Goal: Information Seeking & Learning: Learn about a topic

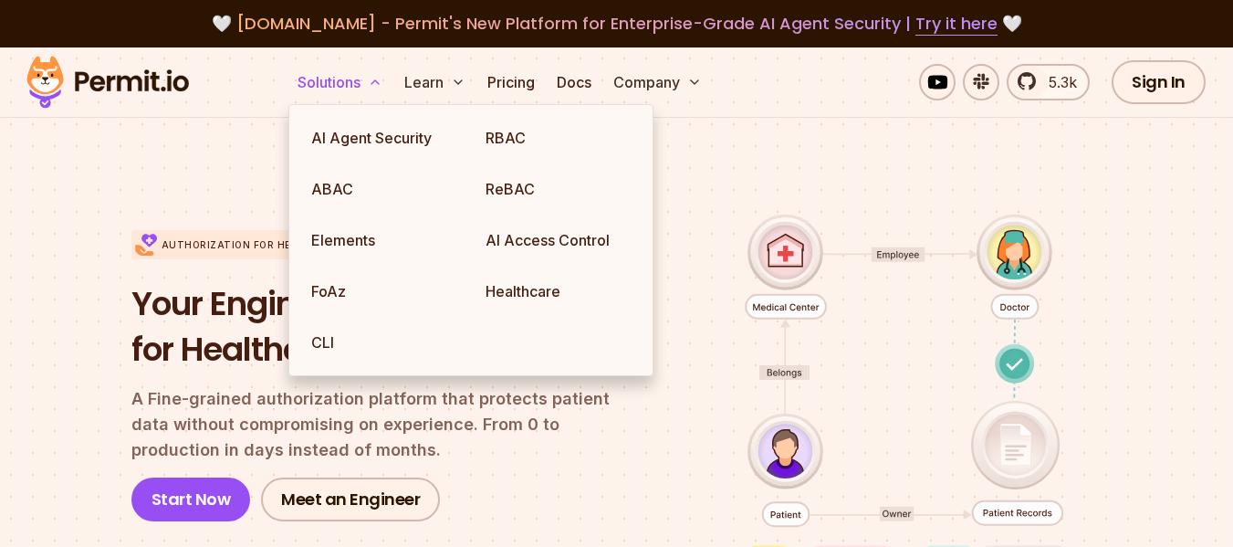
click at [341, 82] on button "Solutions" at bounding box center [339, 82] width 99 height 37
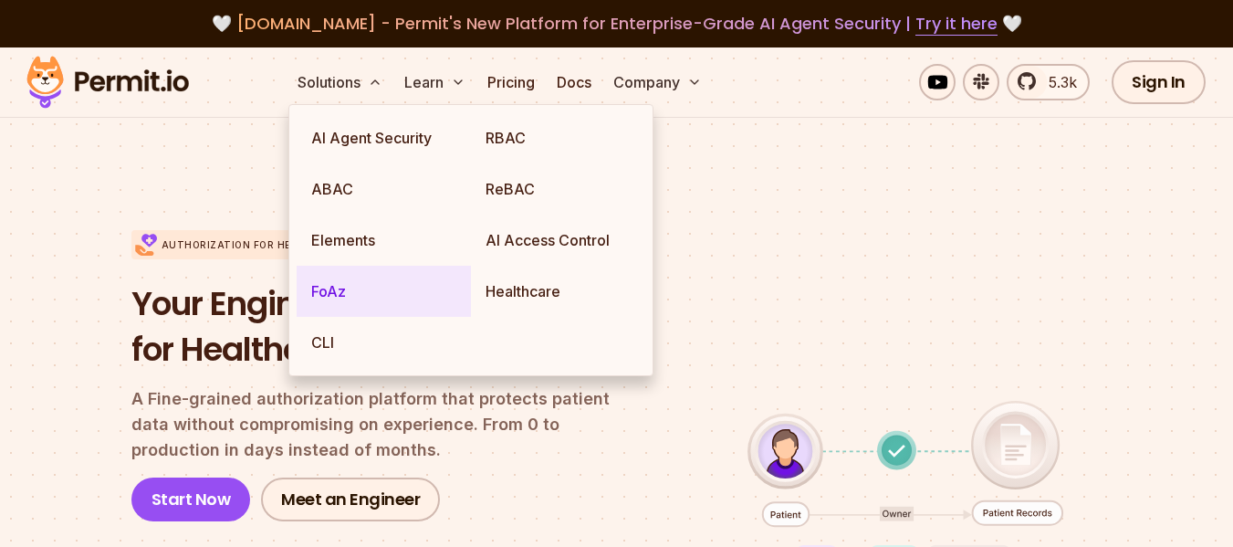
click at [327, 290] on link "FoAz" at bounding box center [384, 291] width 174 height 51
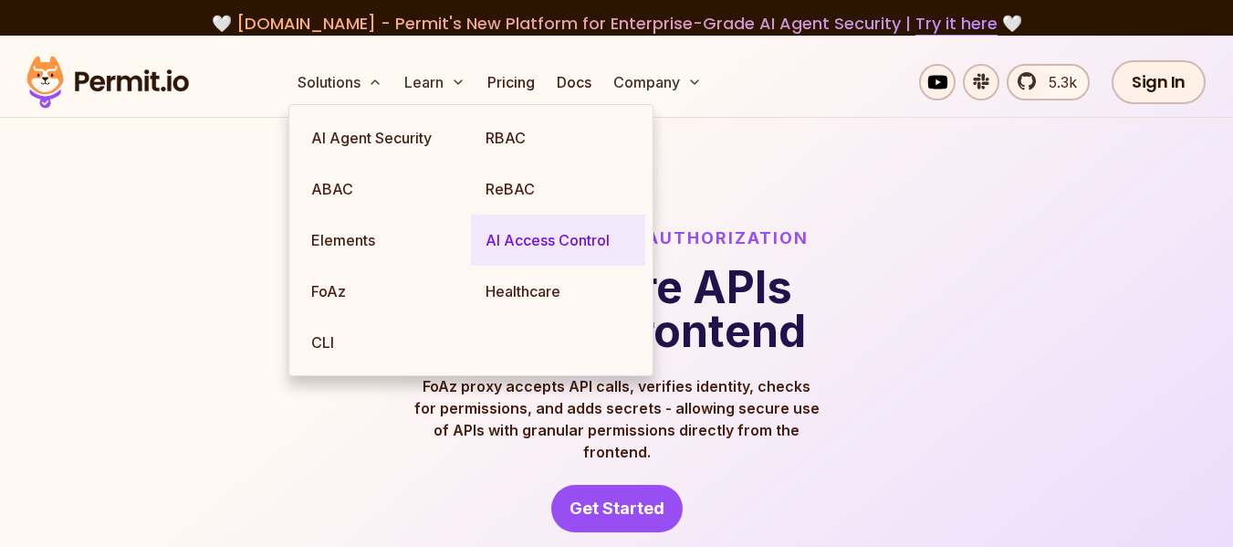
click at [532, 240] on link "AI Access Control" at bounding box center [558, 239] width 174 height 51
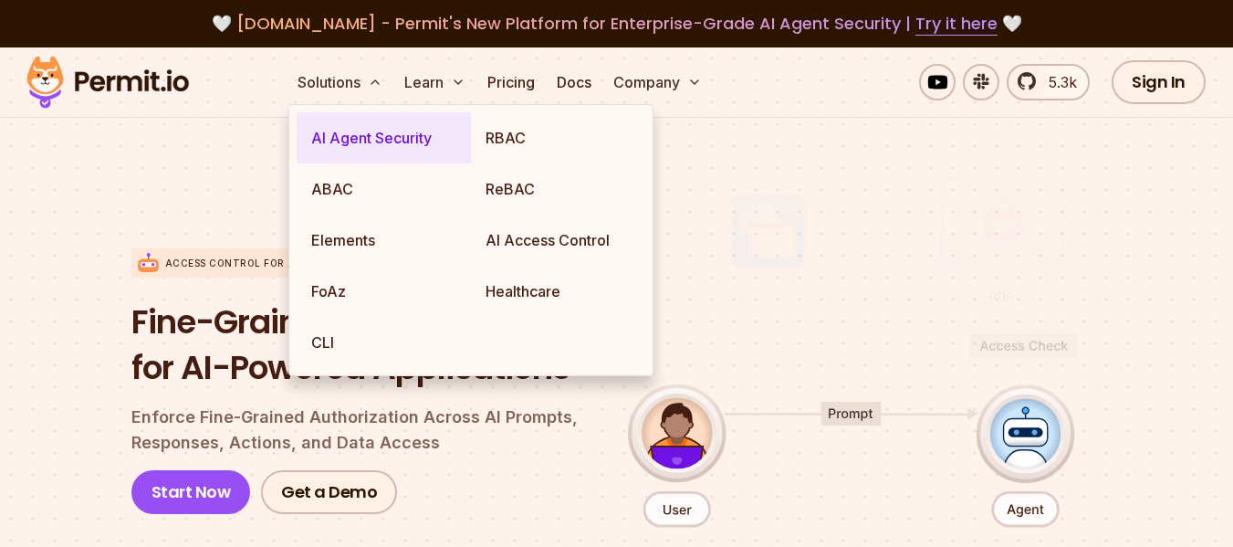
click at [336, 135] on link "AI Agent Security" at bounding box center [384, 137] width 174 height 51
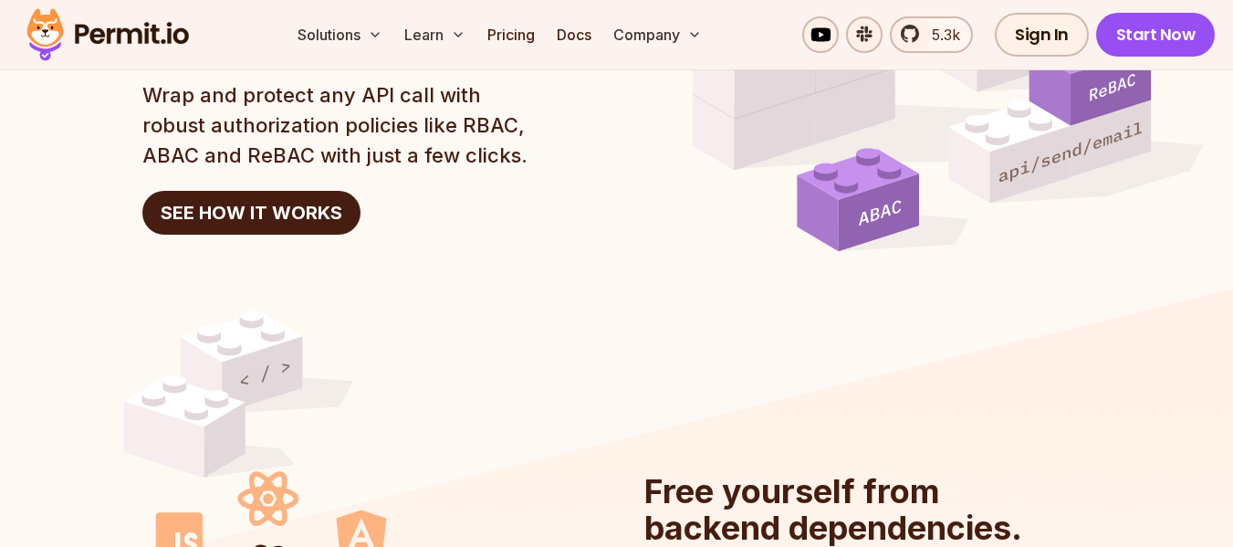
scroll to position [1661, 0]
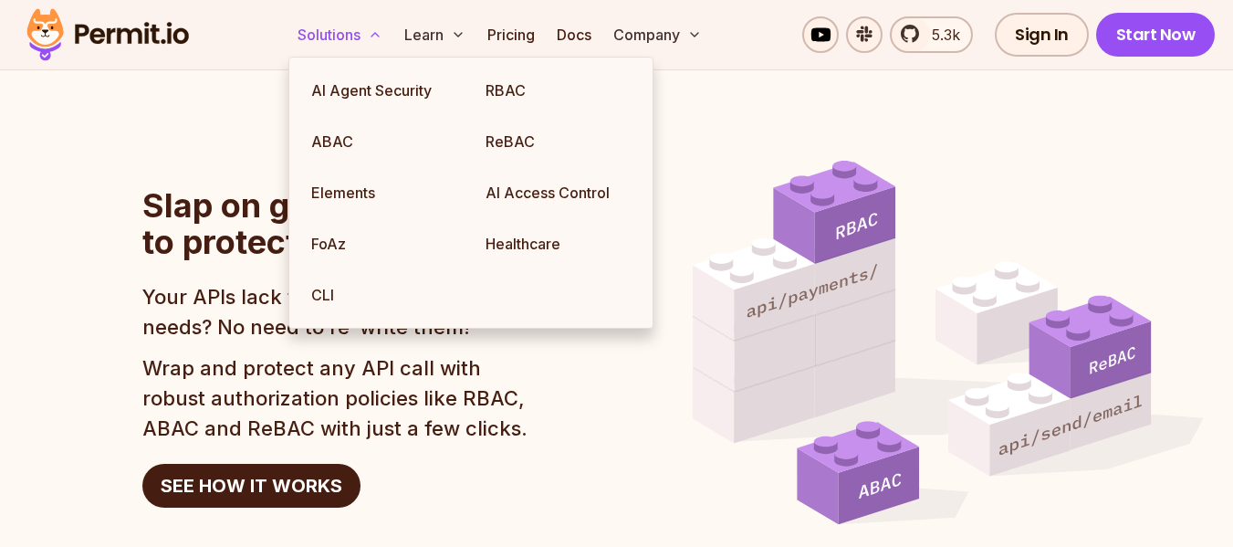
click at [366, 37] on button "Solutions" at bounding box center [339, 34] width 99 height 37
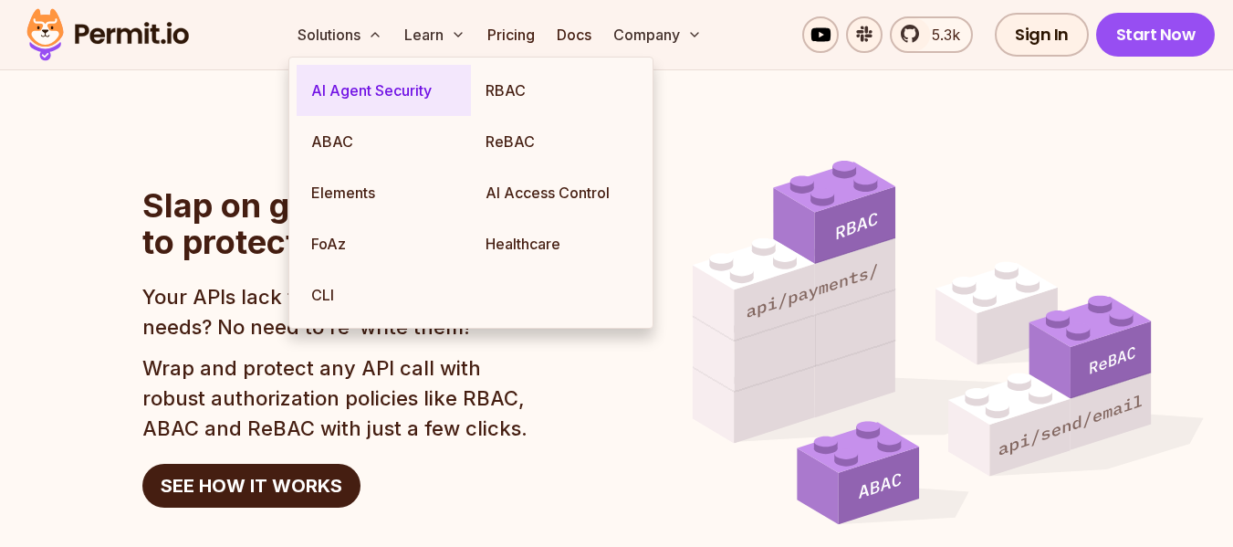
click at [351, 95] on link "AI Agent Security" at bounding box center [384, 90] width 174 height 51
click at [384, 90] on link "AI Agent Security" at bounding box center [384, 90] width 174 height 51
